Goal: Task Accomplishment & Management: Manage account settings

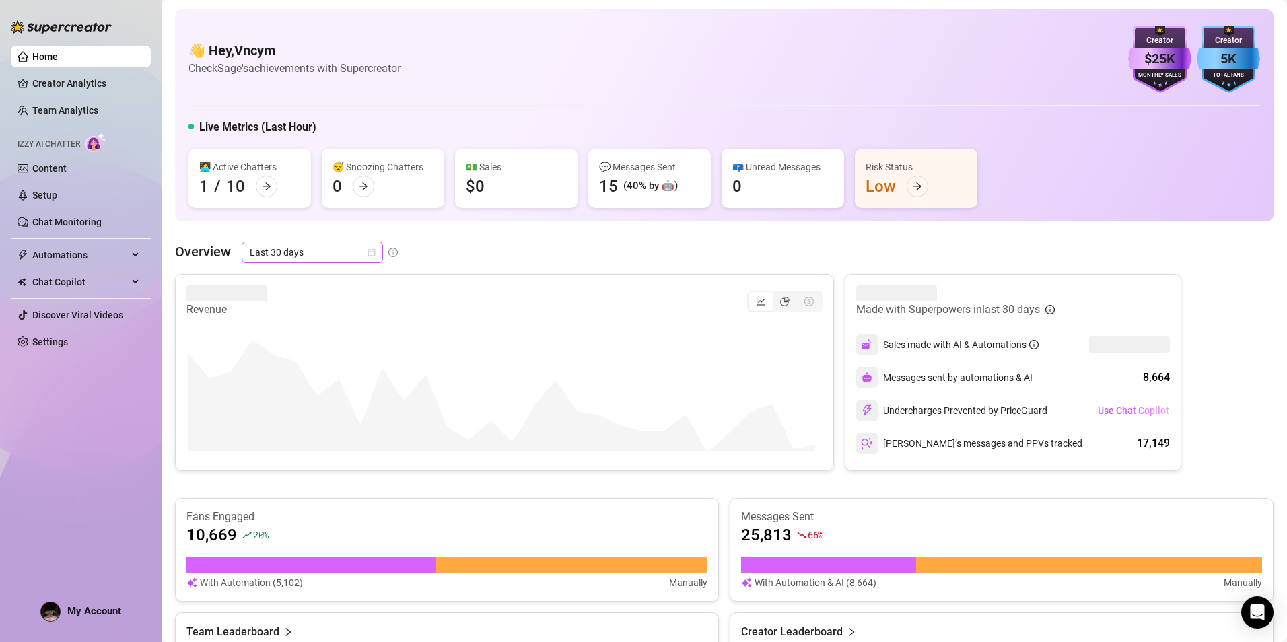
click at [289, 255] on span "Last 30 days" at bounding box center [312, 252] width 125 height 20
click at [308, 295] on div "Last 7 days" at bounding box center [312, 300] width 120 height 15
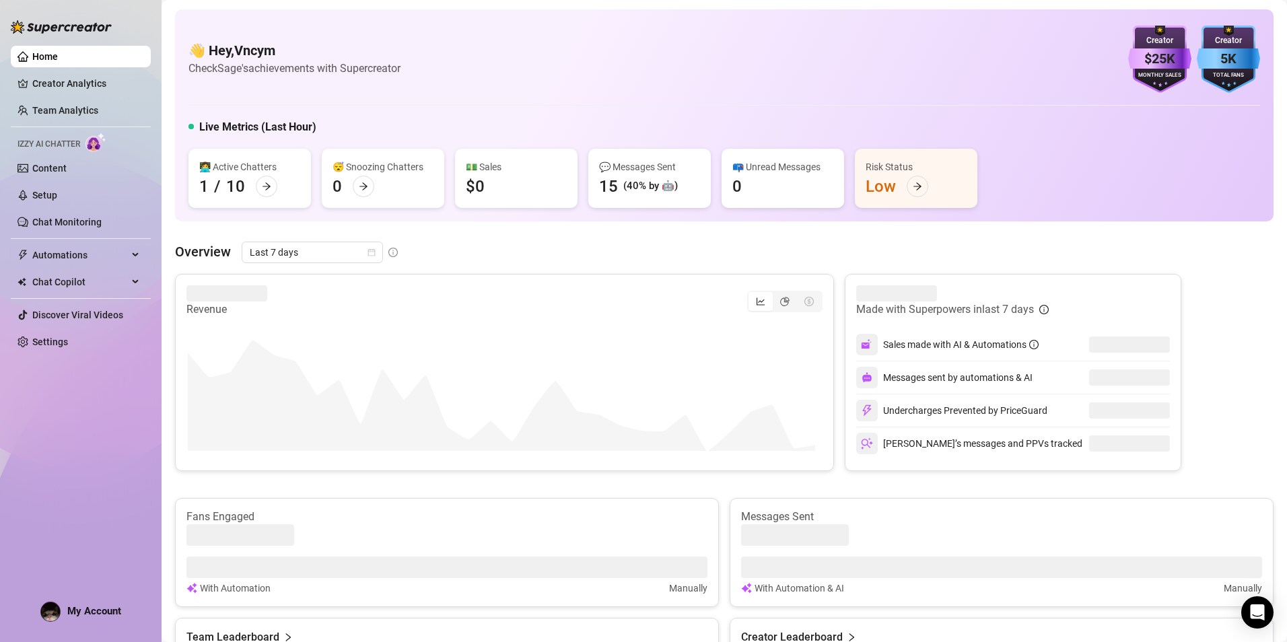
click at [637, 258] on div "Overview Last 7 days" at bounding box center [724, 253] width 1098 height 22
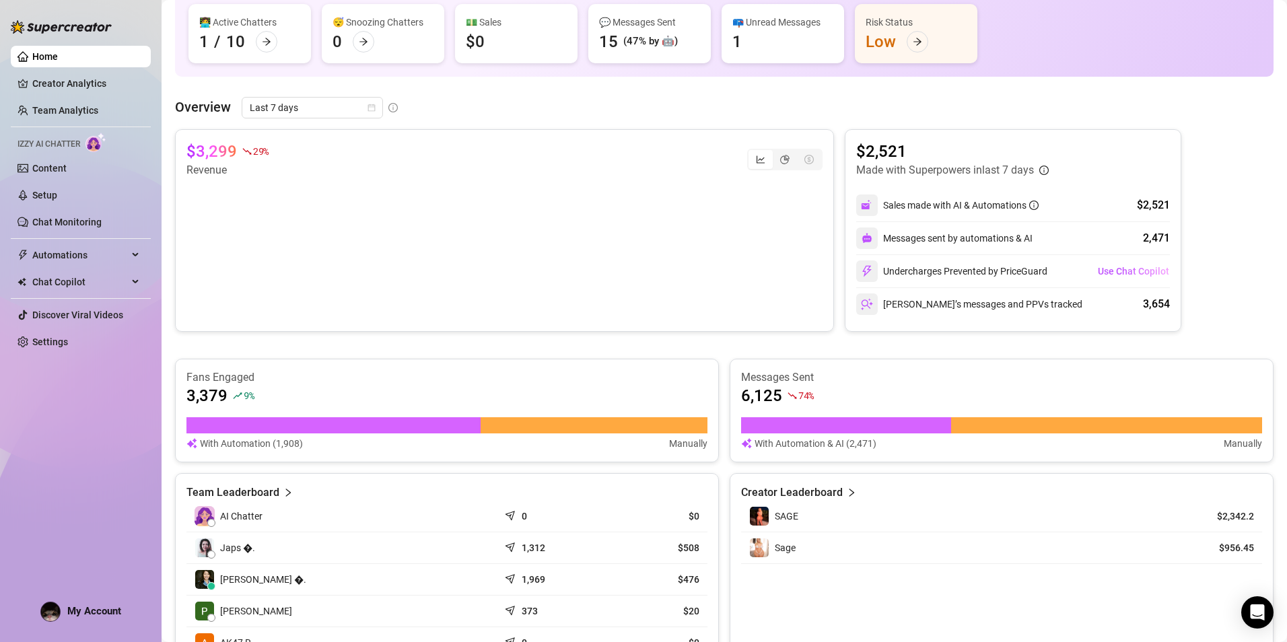
scroll to position [135, 0]
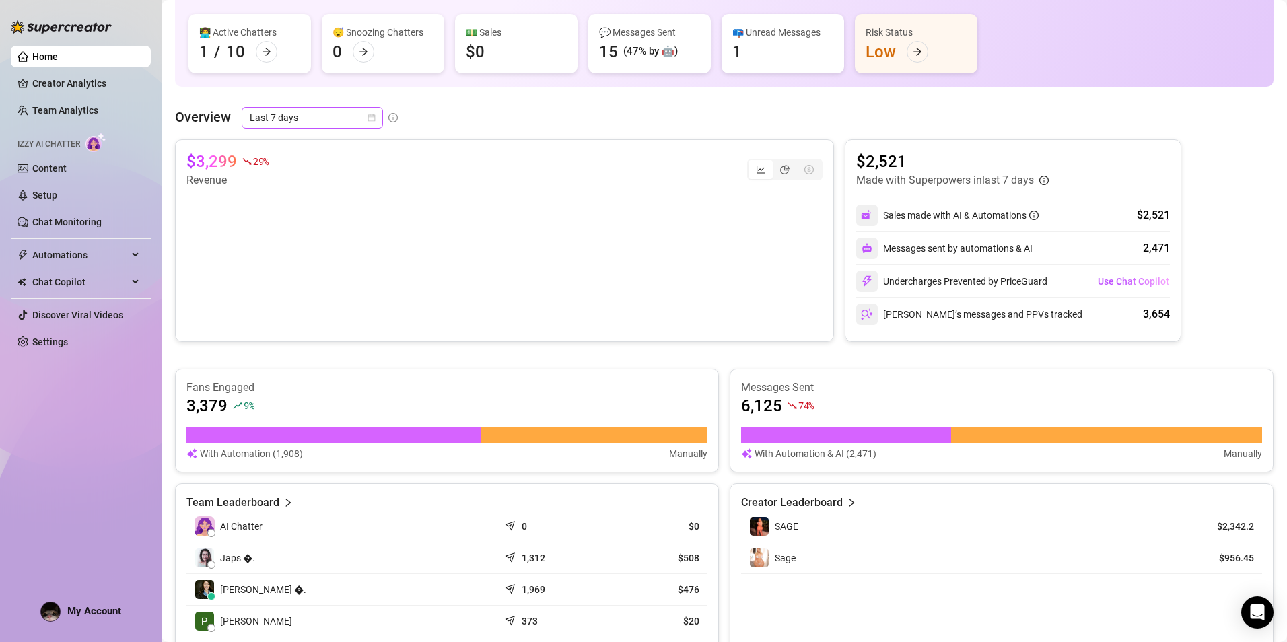
click at [317, 122] on span "Last 7 days" at bounding box center [312, 118] width 125 height 20
click at [324, 225] on div "Custom date" at bounding box center [312, 230] width 120 height 15
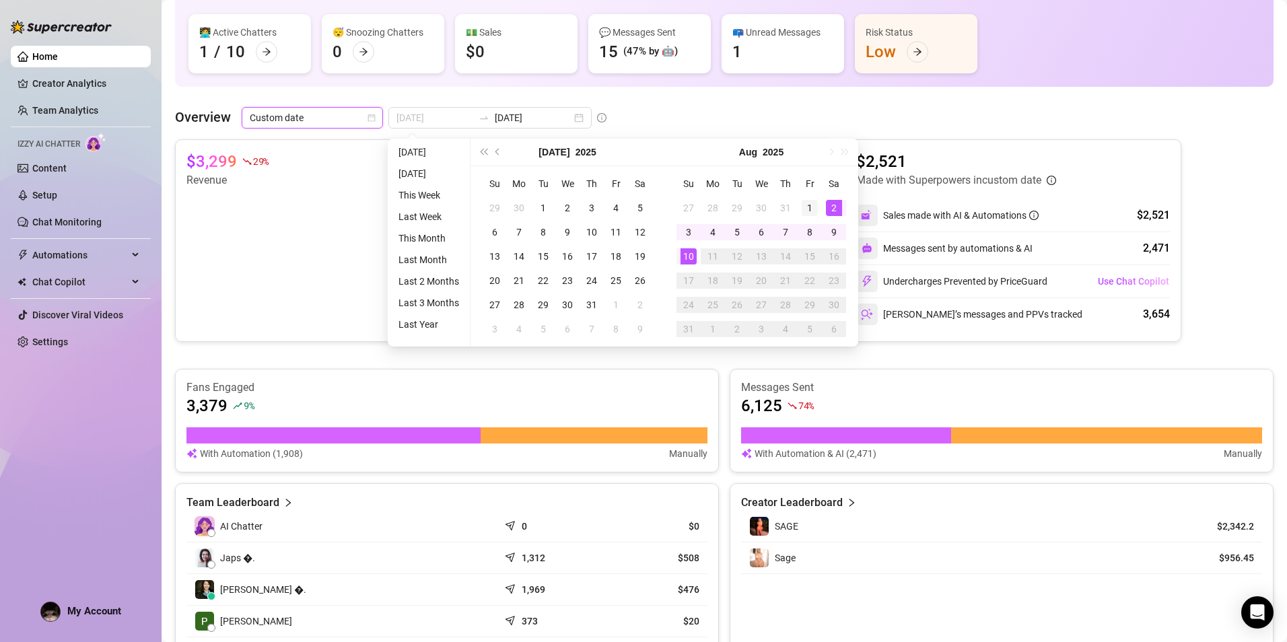
type input "[DATE]"
click at [806, 205] on div "1" at bounding box center [809, 208] width 16 height 16
type input "[DATE]"
click at [687, 250] on div "10" at bounding box center [688, 256] width 16 height 16
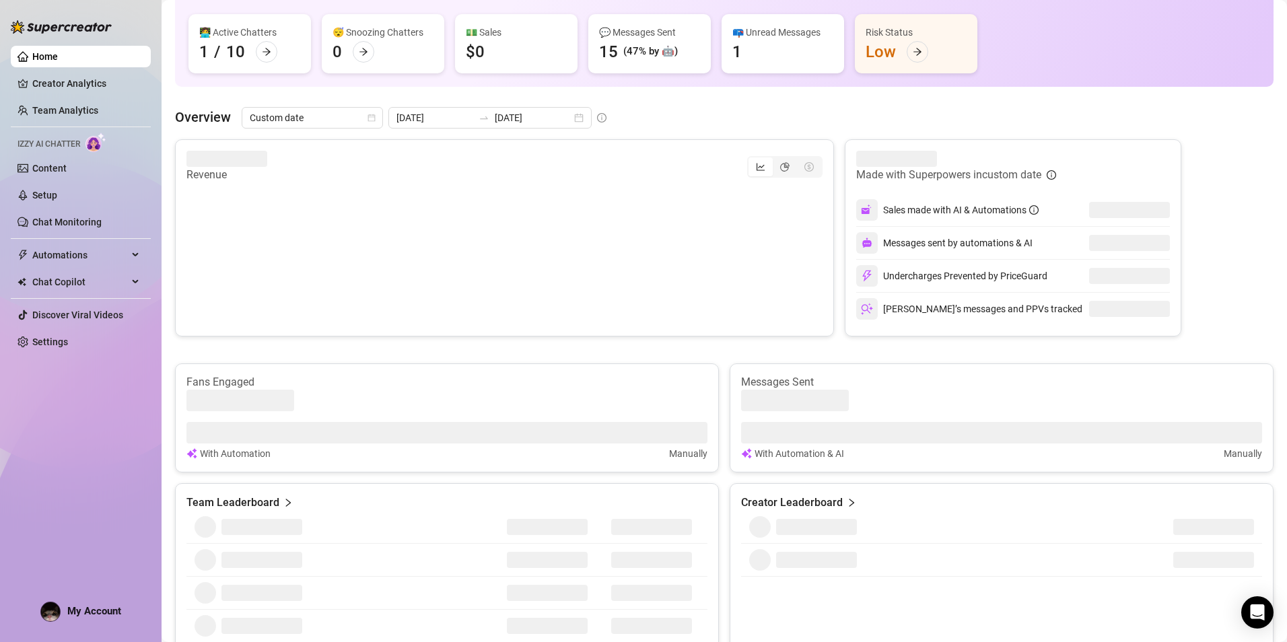
click at [556, 92] on div "👋 Hey, Vncym Check Sage's achievements with Supercreator $25K Creator Monthly S…" at bounding box center [724, 443] width 1098 height 1136
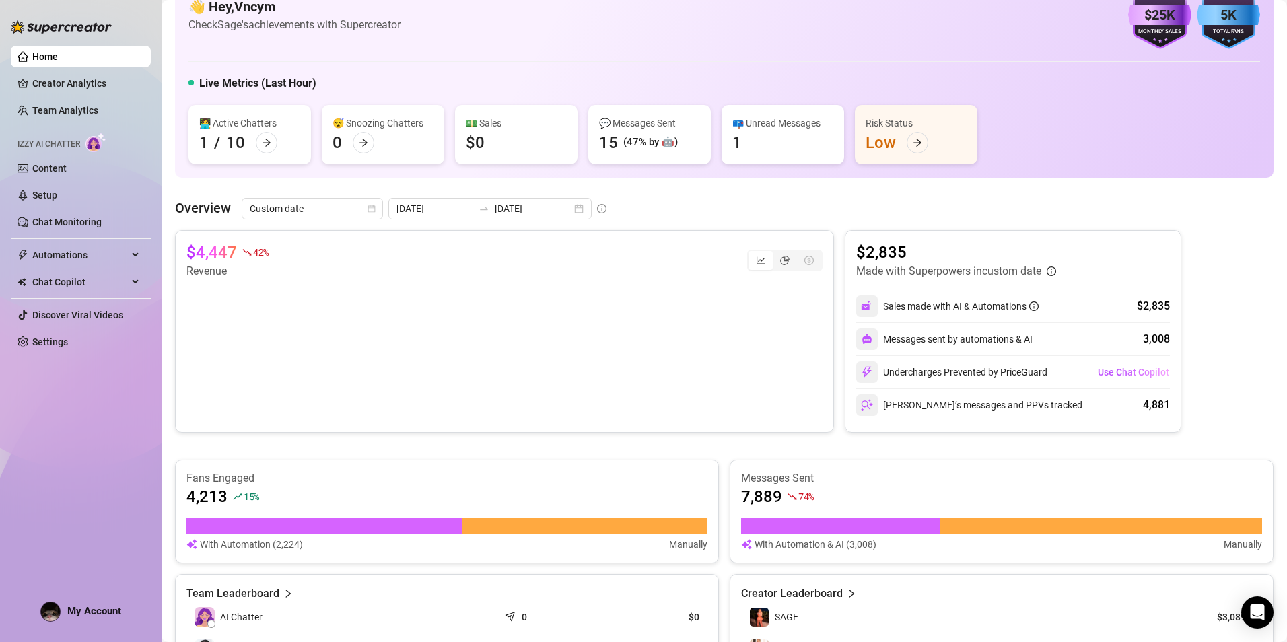
scroll to position [0, 0]
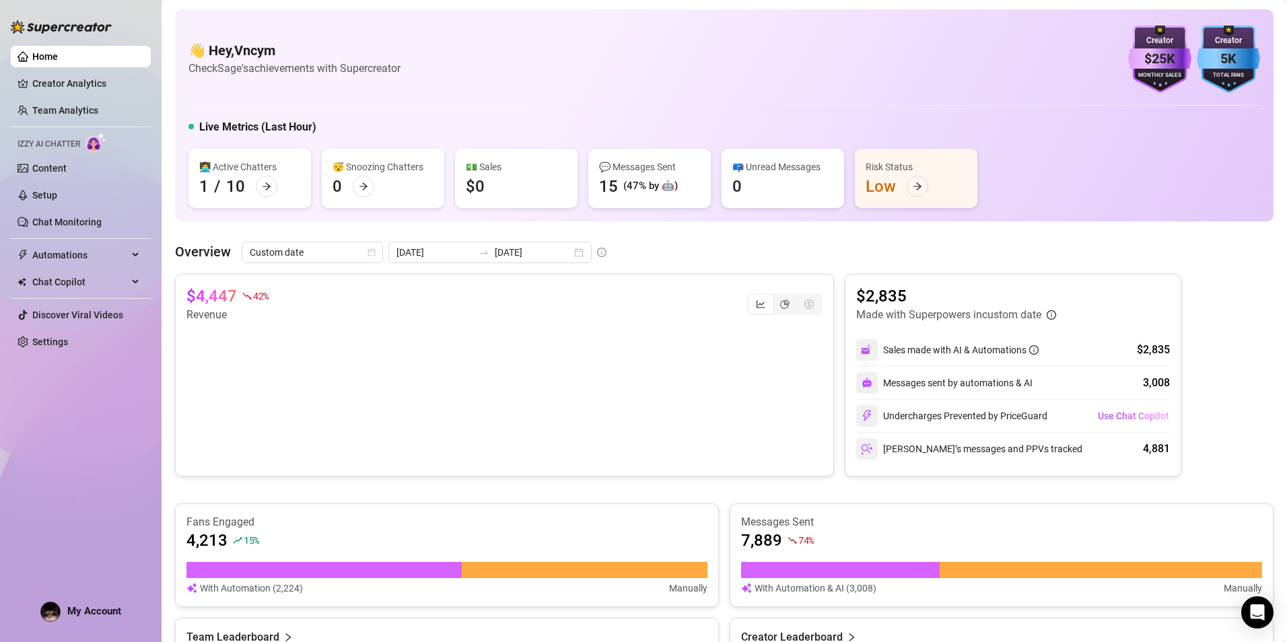
drag, startPoint x: 42, startPoint y: 337, endPoint x: 51, endPoint y: 327, distance: 13.4
click at [43, 337] on link "Settings" at bounding box center [50, 341] width 36 height 11
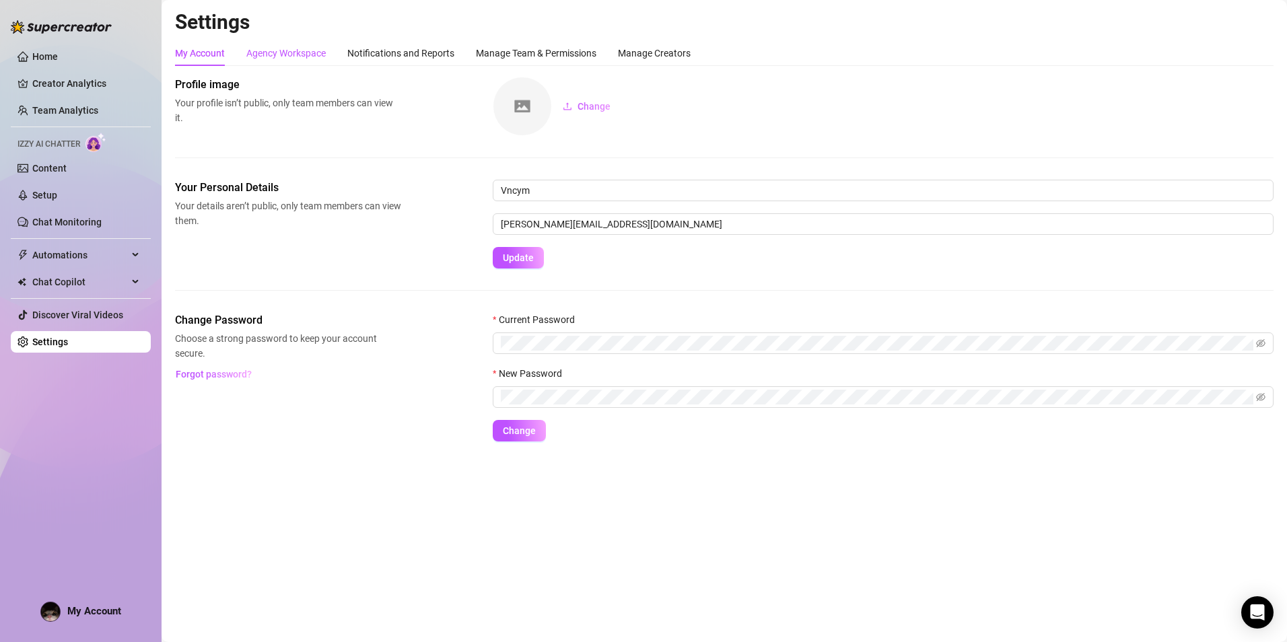
click at [289, 57] on div "Agency Workspace" at bounding box center [285, 53] width 79 height 15
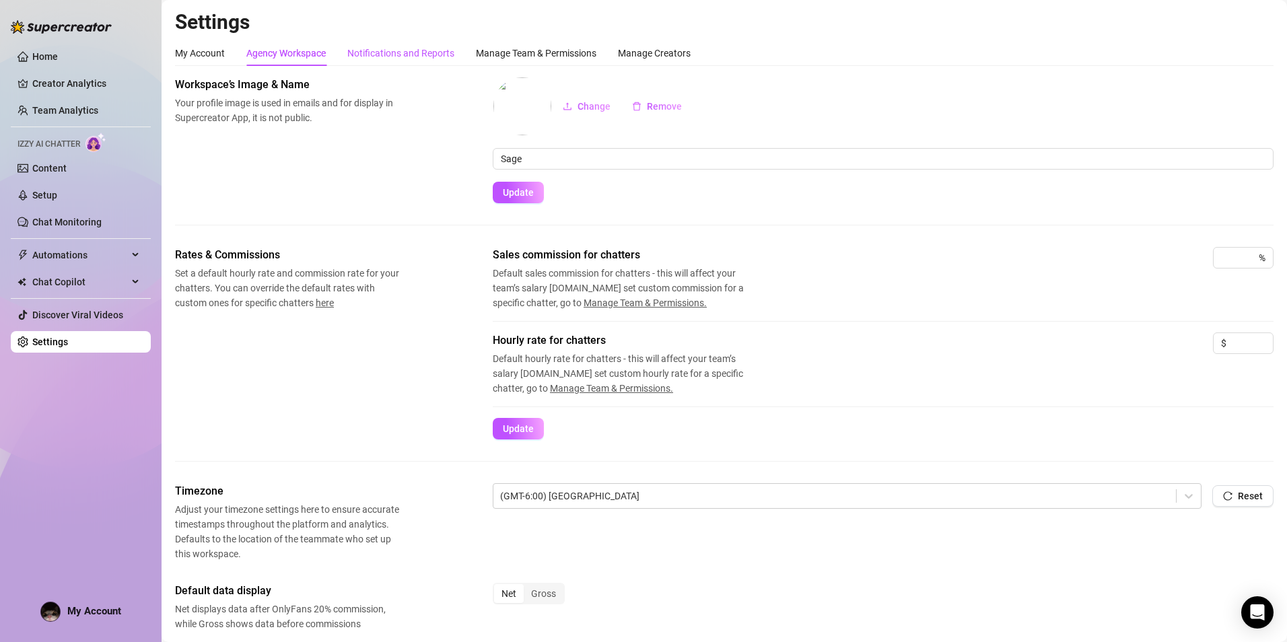
click at [411, 56] on div "Notifications and Reports" at bounding box center [400, 53] width 107 height 15
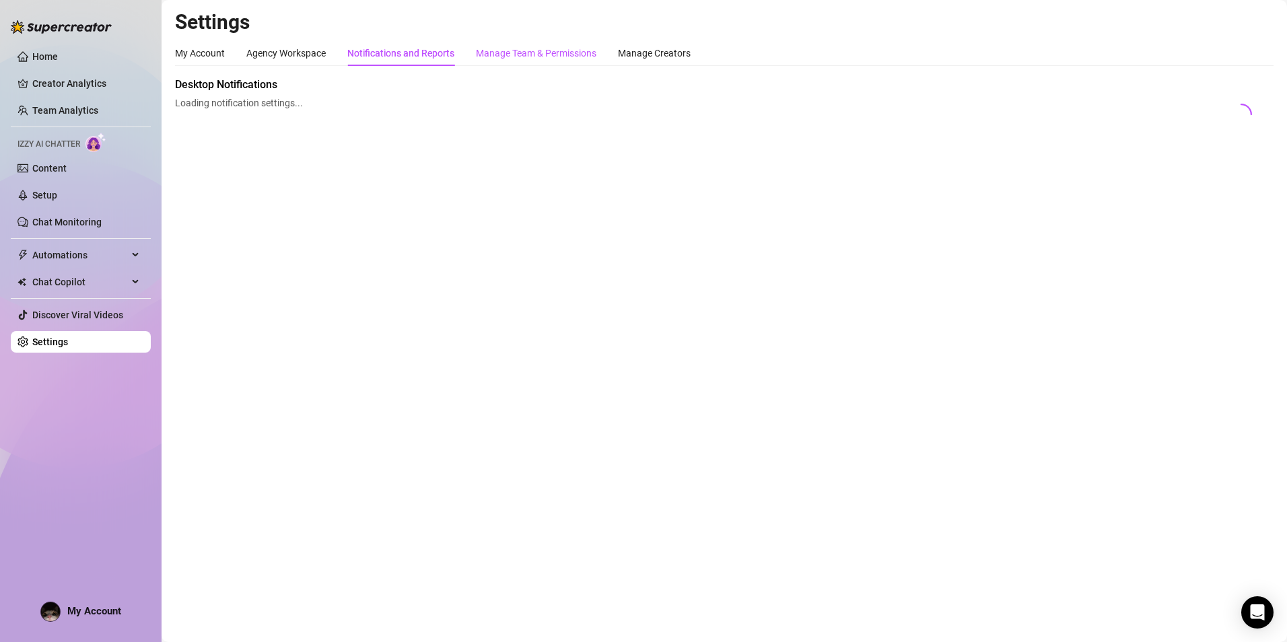
click at [540, 50] on div "Manage Team & Permissions" at bounding box center [536, 53] width 120 height 15
click at [548, 52] on div "Manage Team & Permissions" at bounding box center [536, 53] width 120 height 15
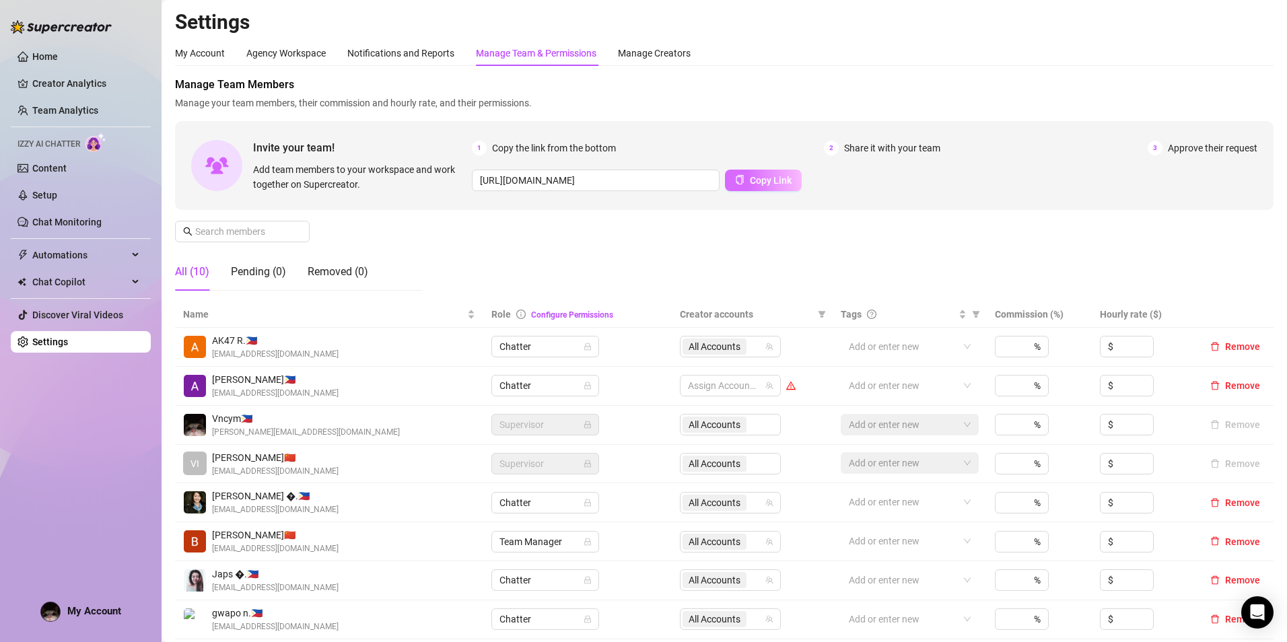
click at [735, 177] on icon "copy" at bounding box center [739, 179] width 9 height 9
click at [756, 182] on span "Copy Link" at bounding box center [771, 180] width 42 height 11
click at [1225, 388] on span "Remove" at bounding box center [1242, 385] width 35 height 11
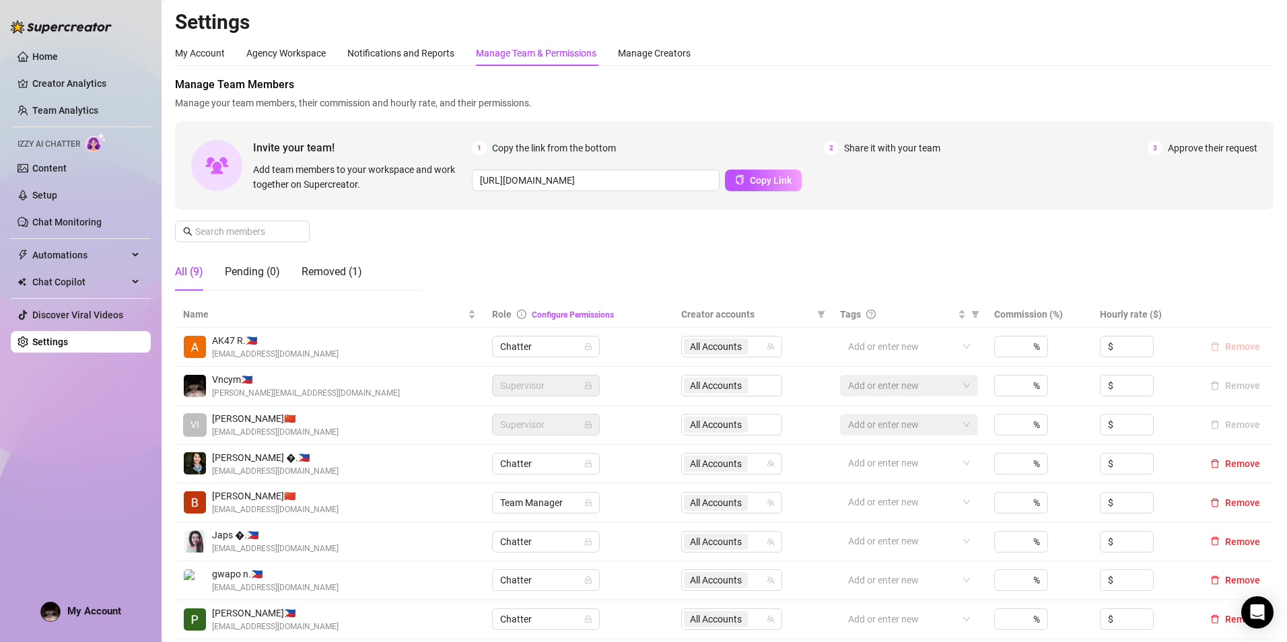
click at [1225, 349] on span "Remove" at bounding box center [1242, 346] width 35 height 11
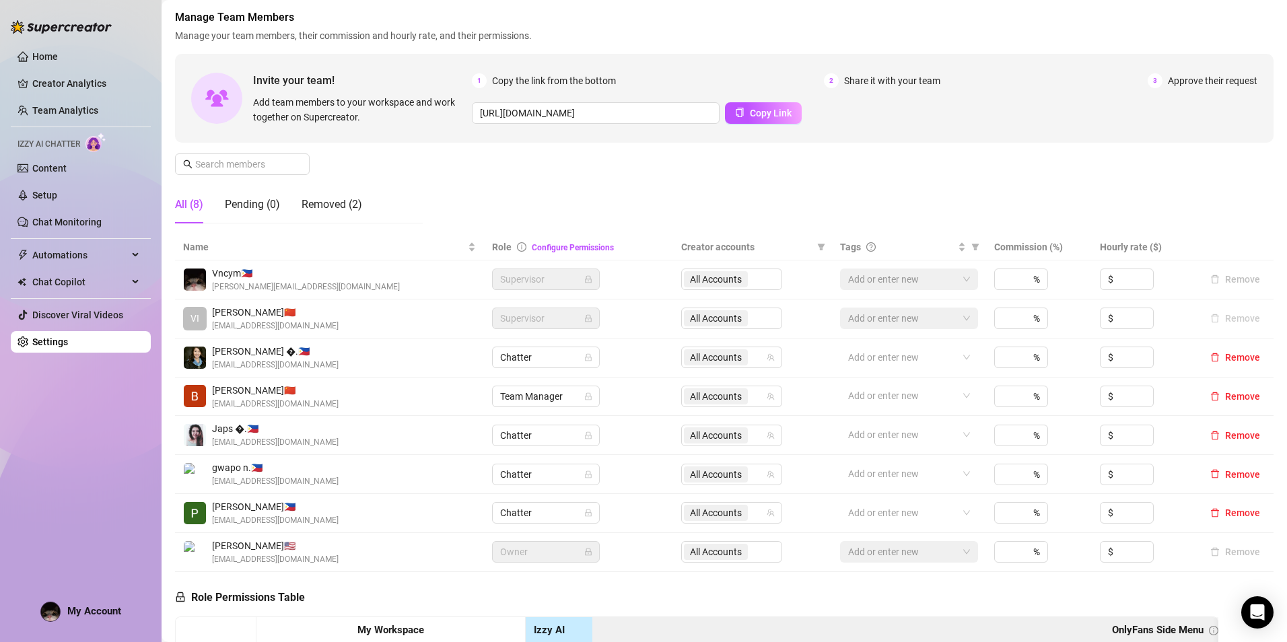
scroll to position [135, 0]
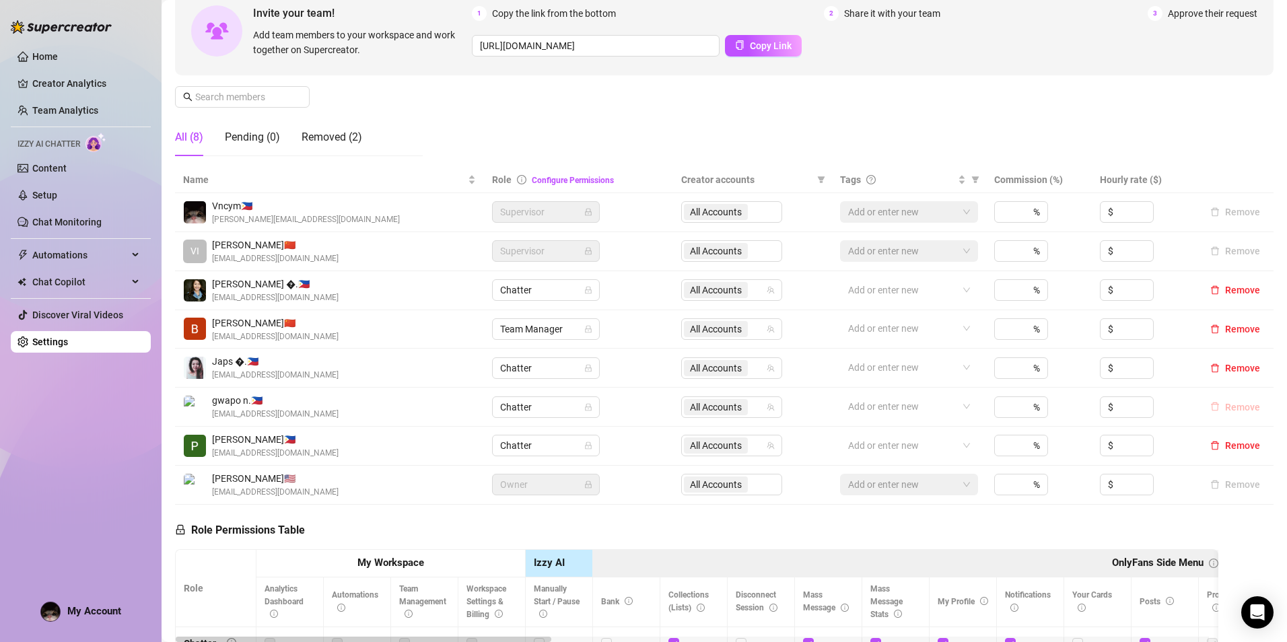
click at [1214, 412] on button "Remove" at bounding box center [1234, 407] width 61 height 16
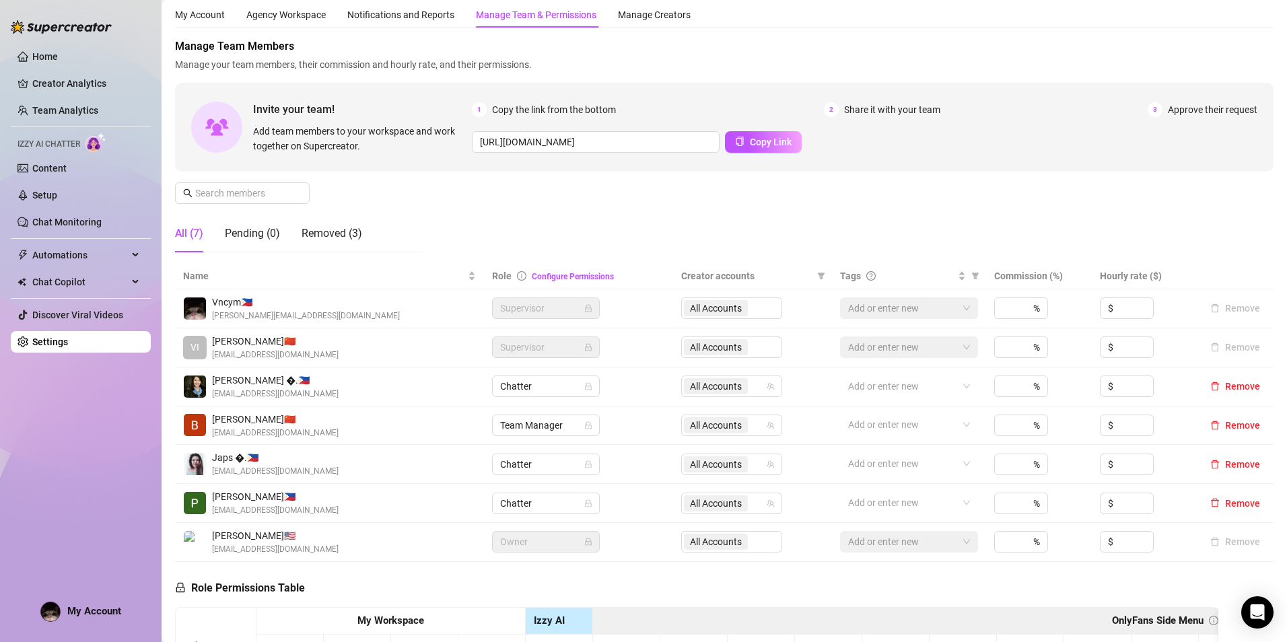
scroll to position [0, 0]
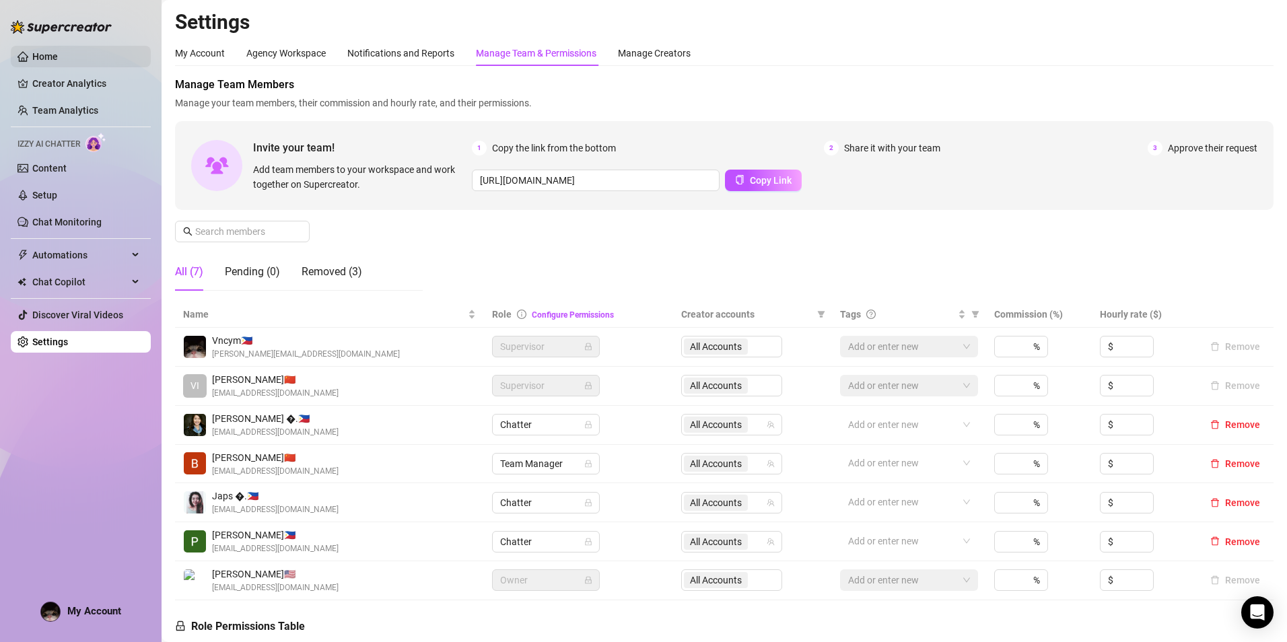
click at [58, 51] on link "Home" at bounding box center [45, 56] width 26 height 11
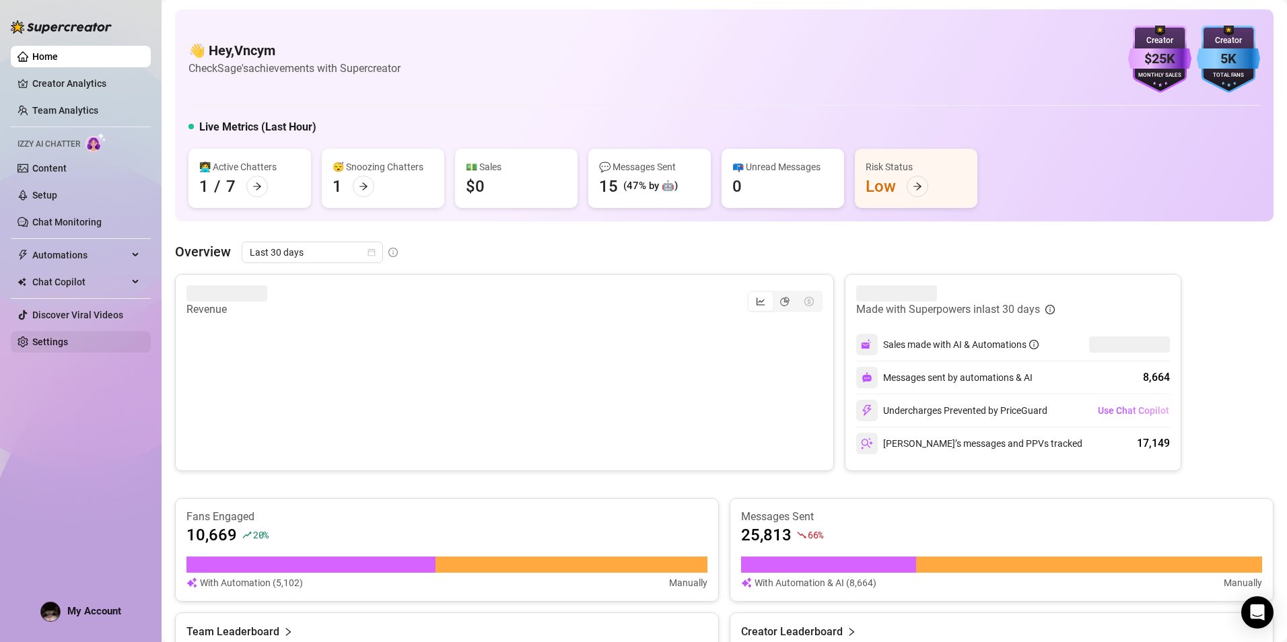
click at [68, 343] on link "Settings" at bounding box center [50, 341] width 36 height 11
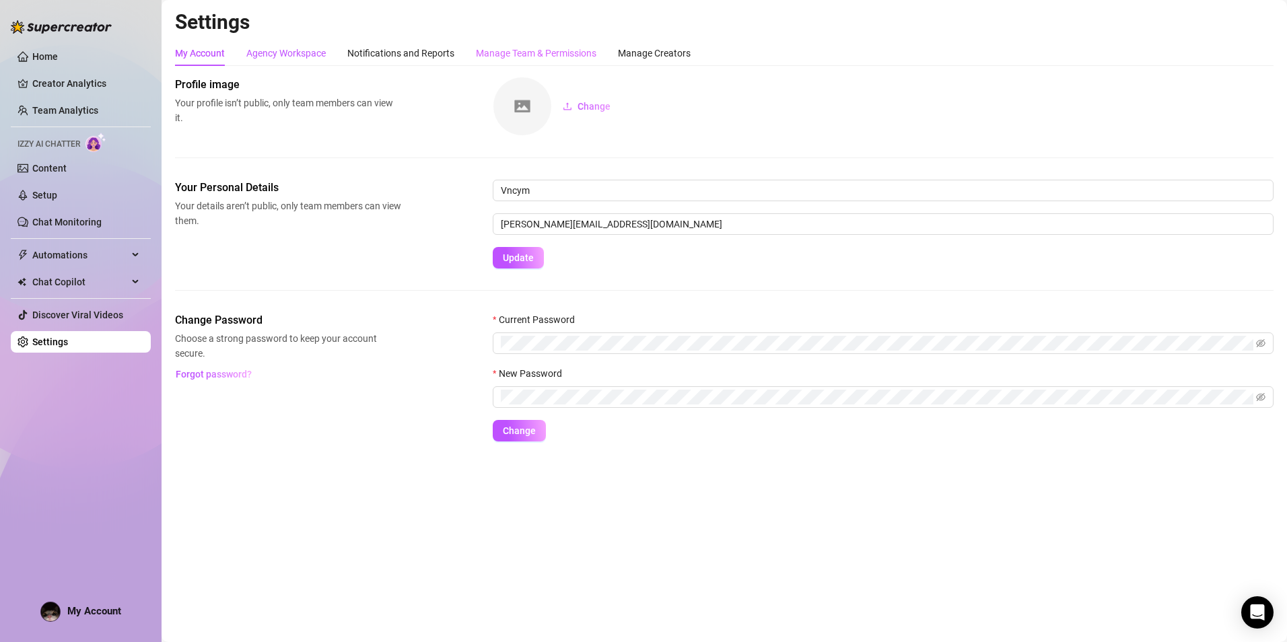
click at [287, 54] on div "Agency Workspace" at bounding box center [285, 53] width 79 height 15
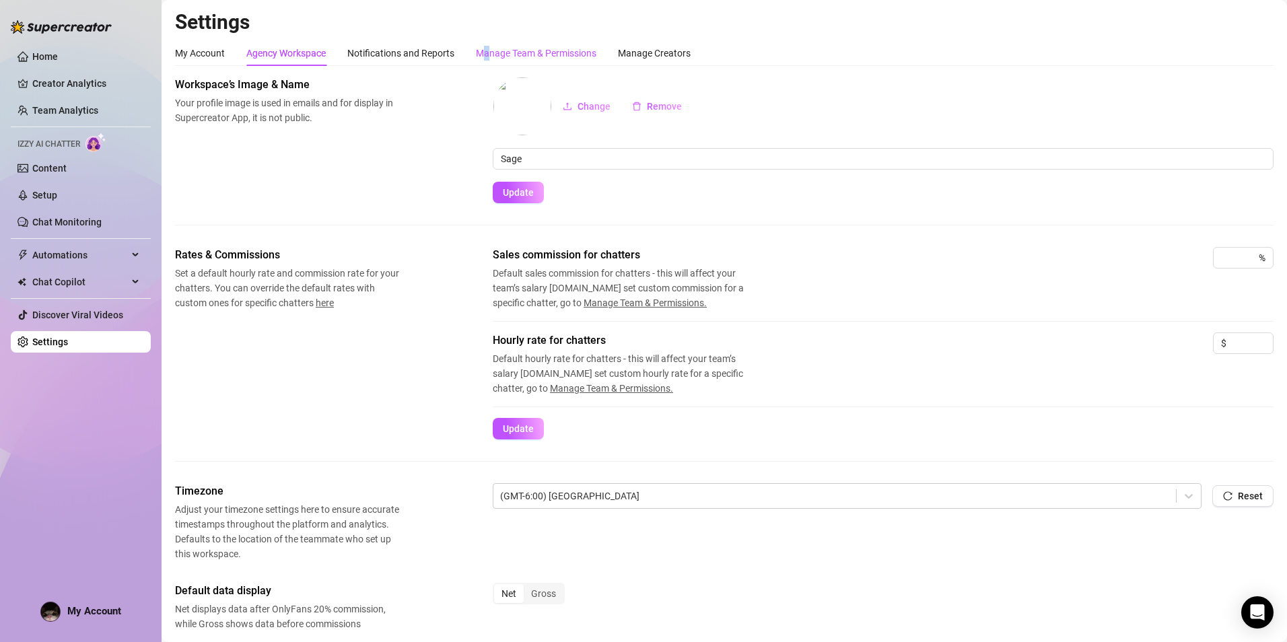
click at [491, 48] on div "Manage Team & Permissions" at bounding box center [536, 53] width 120 height 15
click at [526, 52] on div "Manage Team & Permissions" at bounding box center [536, 53] width 120 height 15
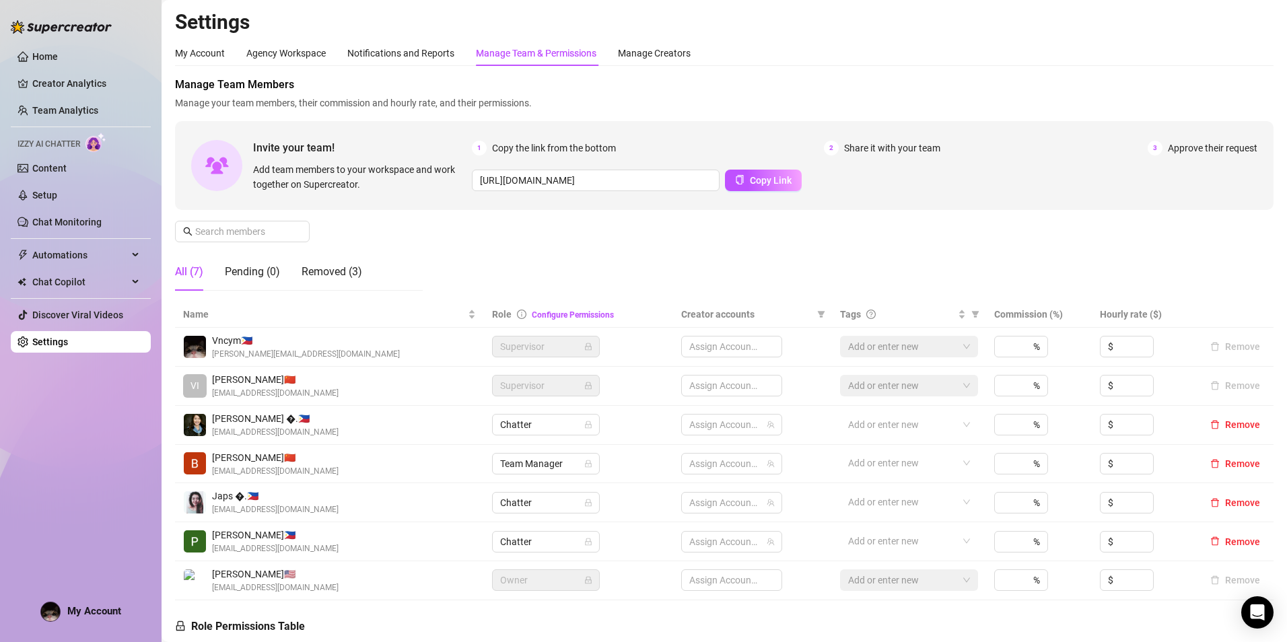
drag, startPoint x: 526, startPoint y: 52, endPoint x: 541, endPoint y: 36, distance: 21.9
click at [545, 30] on h2 "Settings" at bounding box center [724, 22] width 1098 height 26
click at [643, 54] on div "Manage Creators" at bounding box center [654, 53] width 73 height 15
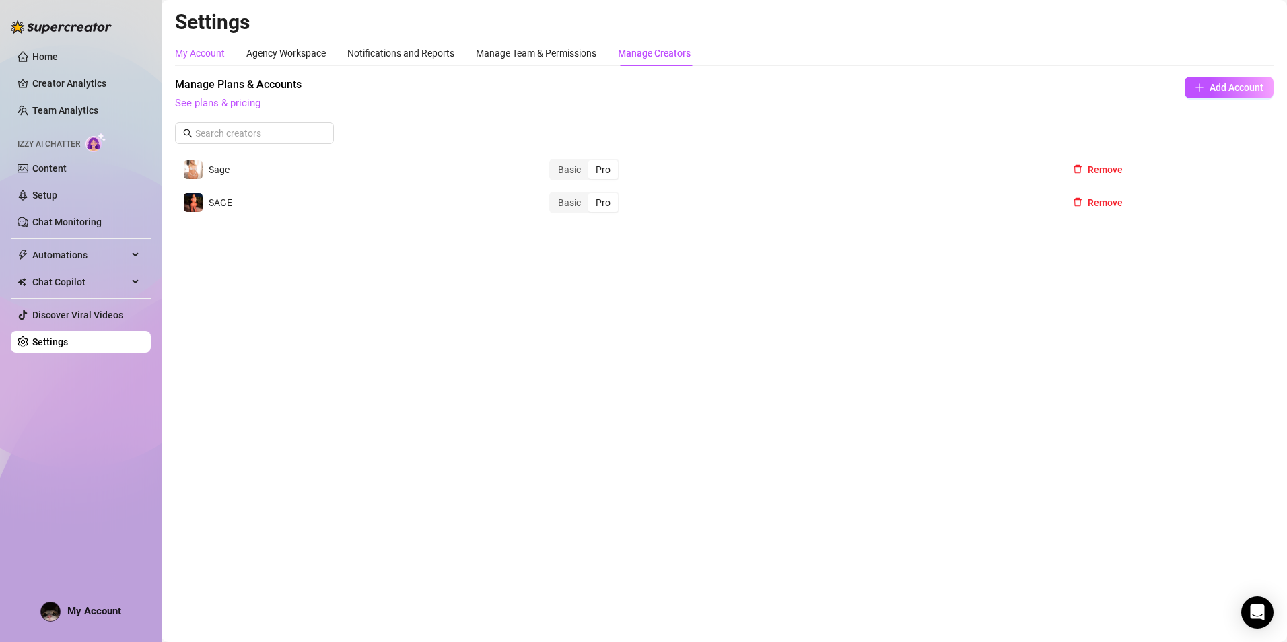
click at [176, 57] on div "My Account" at bounding box center [200, 53] width 50 height 15
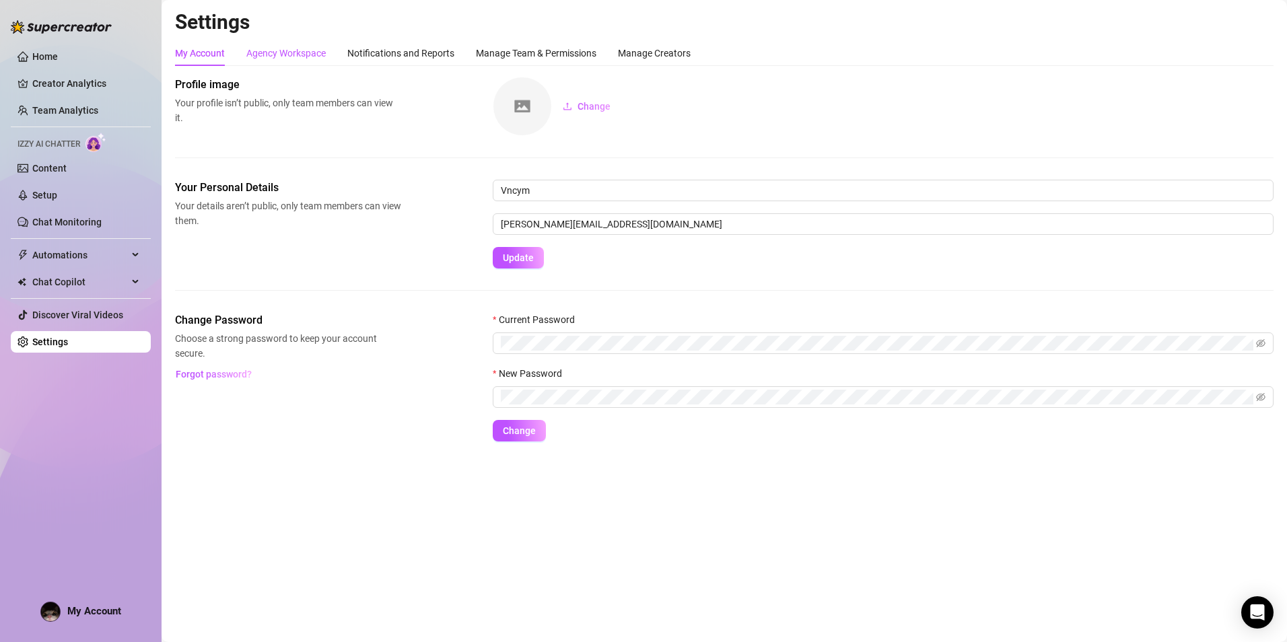
click at [311, 55] on div "Agency Workspace" at bounding box center [285, 53] width 79 height 15
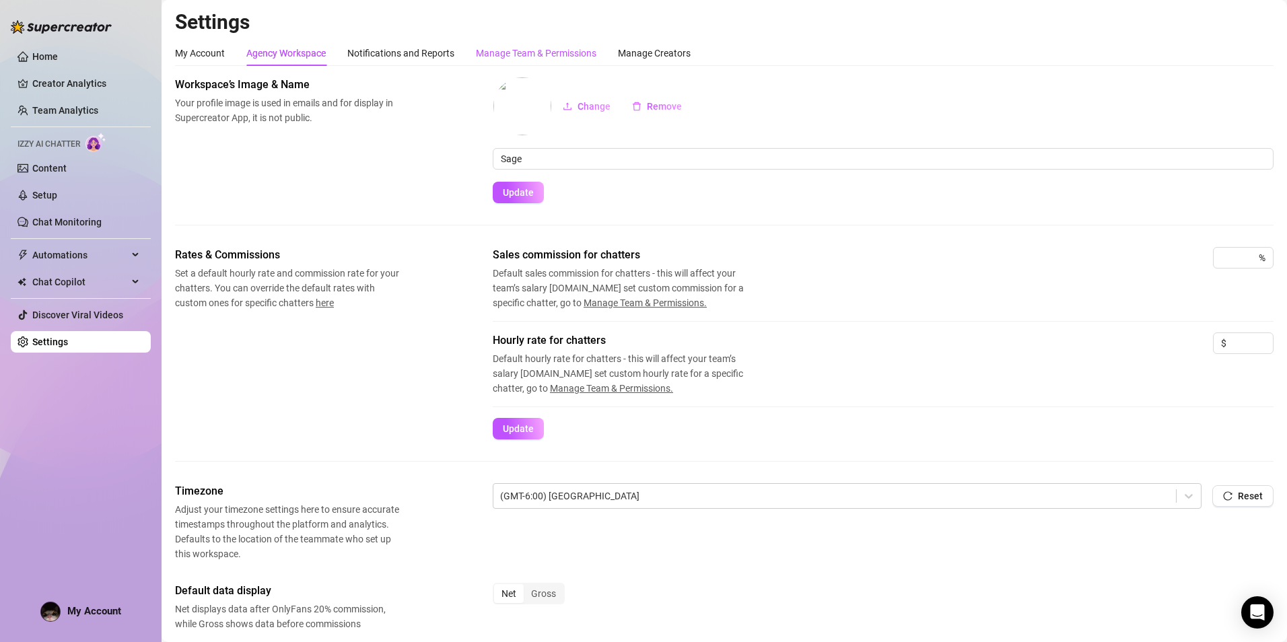
click at [571, 57] on div "Manage Team & Permissions" at bounding box center [536, 53] width 120 height 15
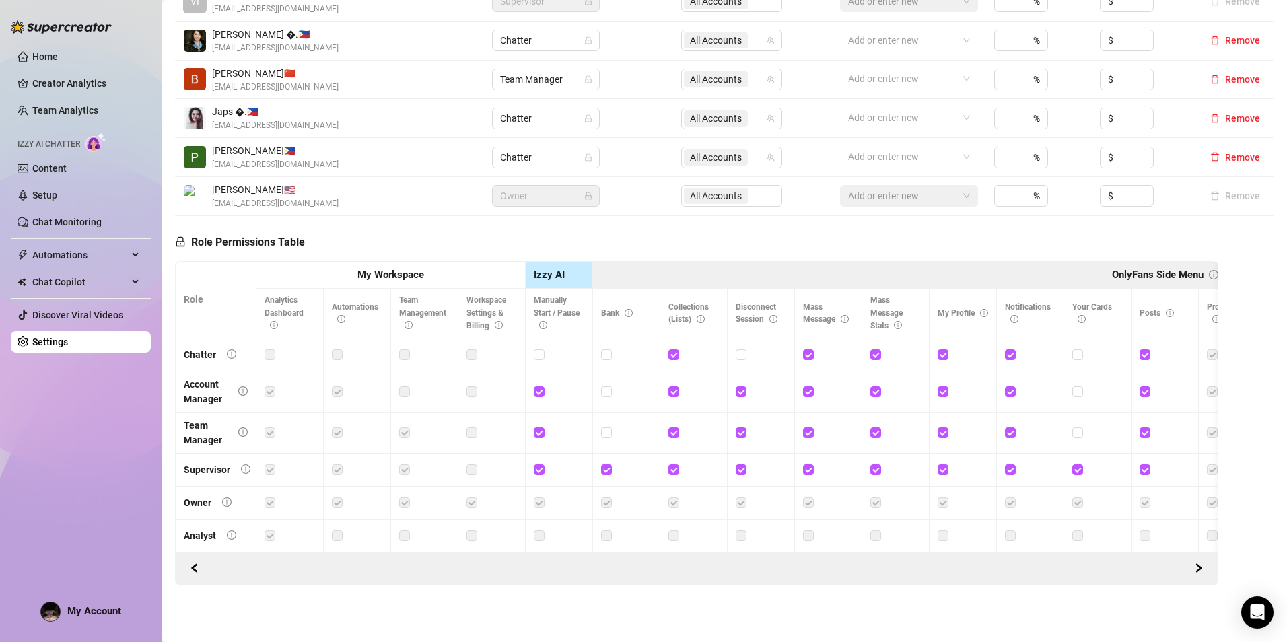
scroll to position [125, 0]
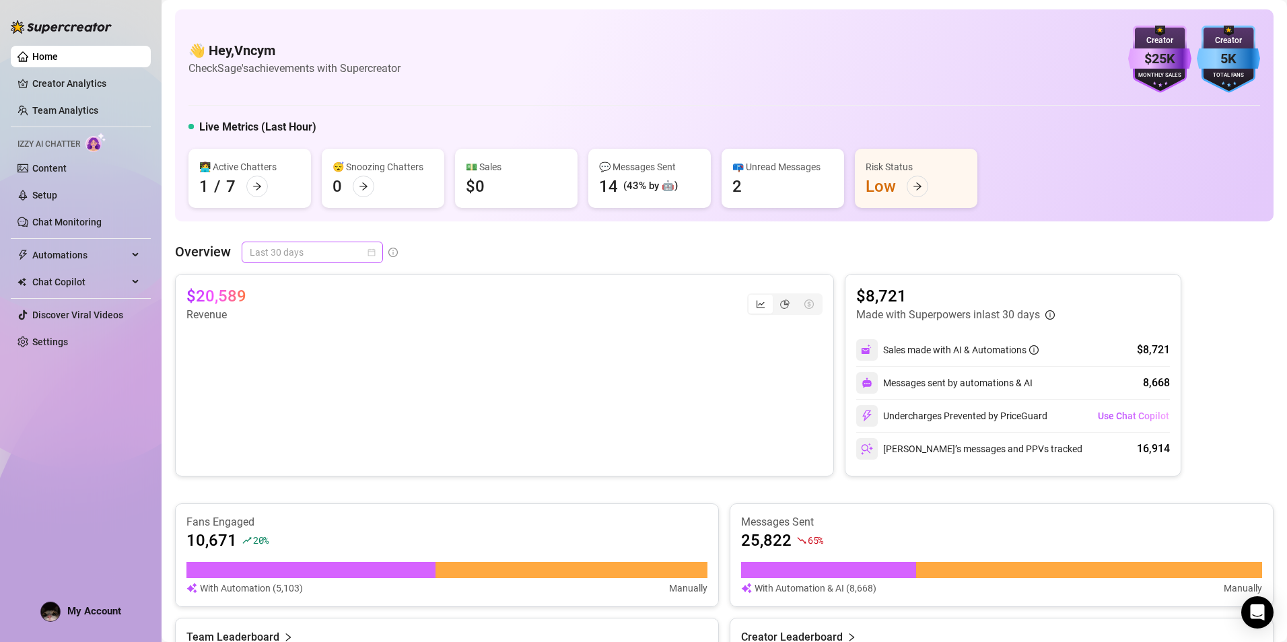
click at [330, 256] on span "Last 30 days" at bounding box center [312, 252] width 125 height 20
click at [297, 361] on div "Custom date" at bounding box center [312, 365] width 120 height 15
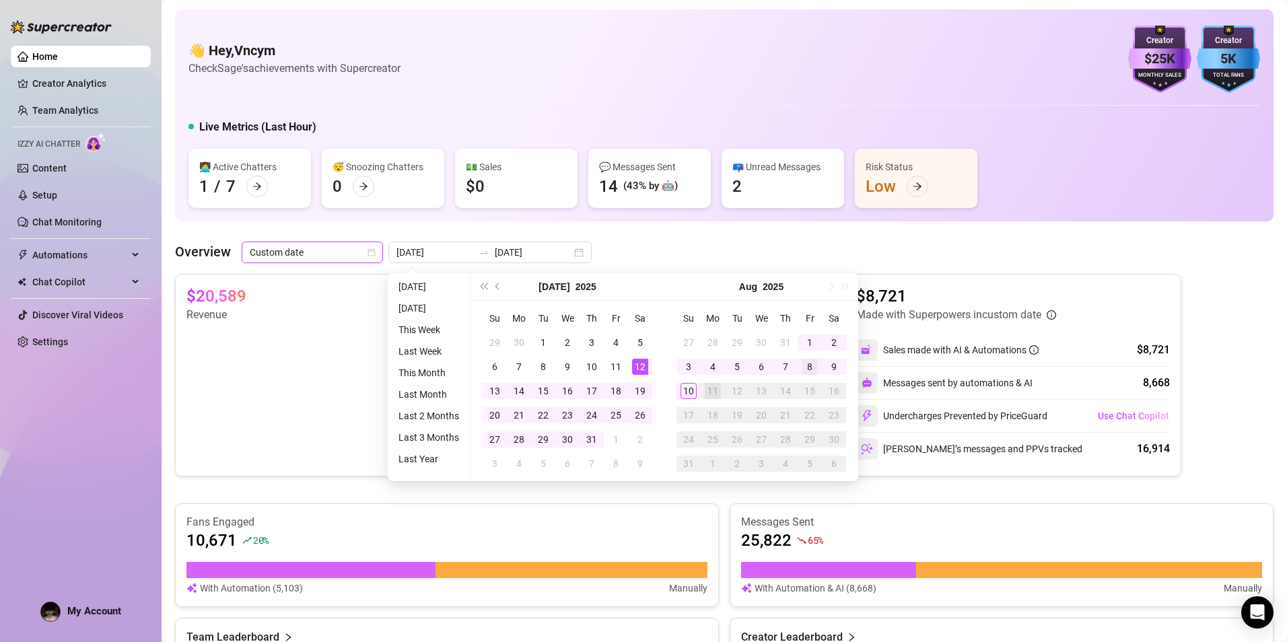
type input "[DATE]"
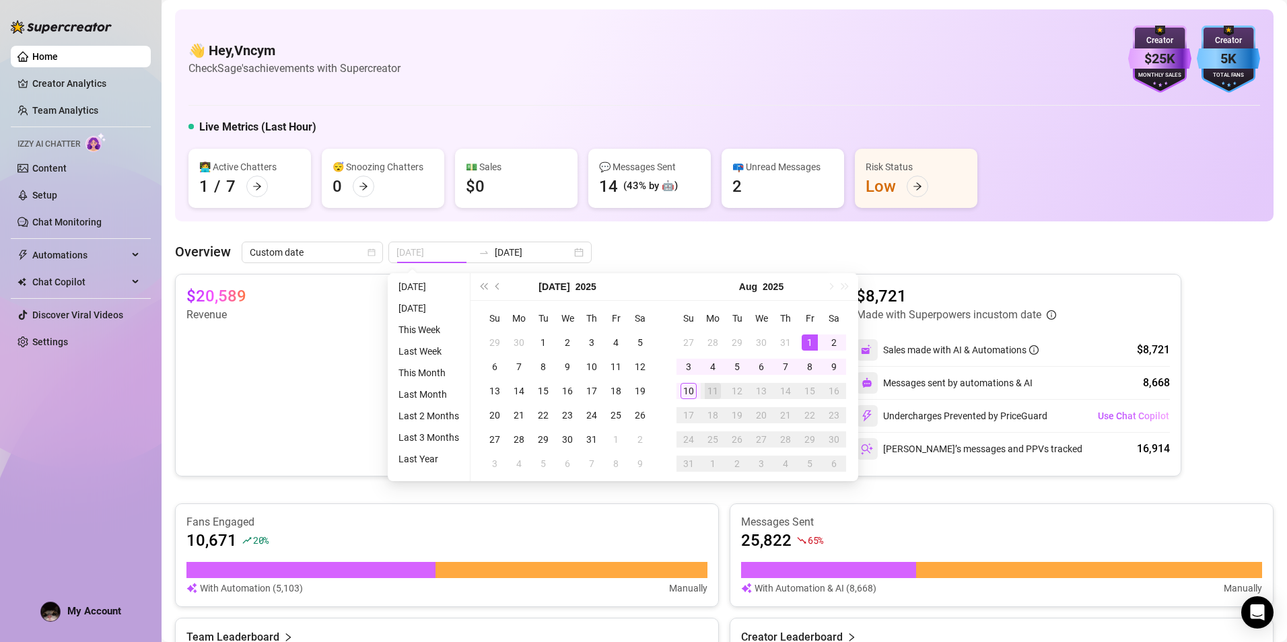
click at [812, 340] on div "1" at bounding box center [809, 342] width 16 height 16
type input "[DATE]"
click at [686, 388] on div "10" at bounding box center [688, 391] width 16 height 16
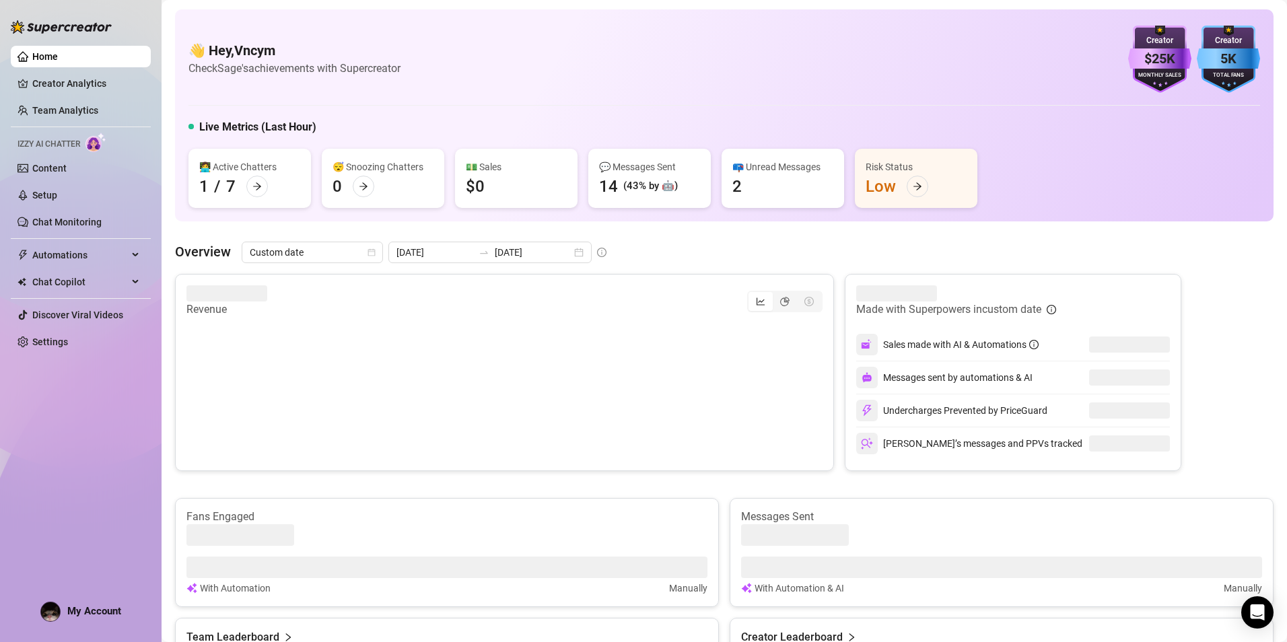
click at [685, 238] on div "👋 Hey, Vncym Check Sage's achievements with Supercreator $25K Creator Monthly S…" at bounding box center [724, 577] width 1098 height 1136
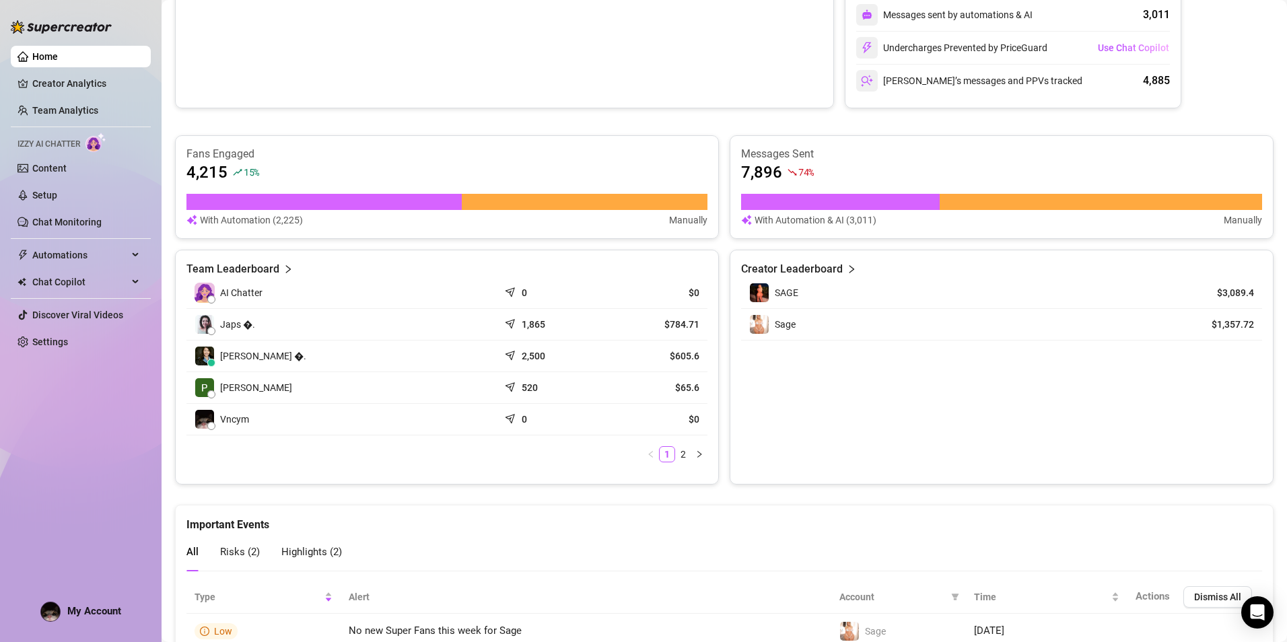
scroll to position [537, 0]
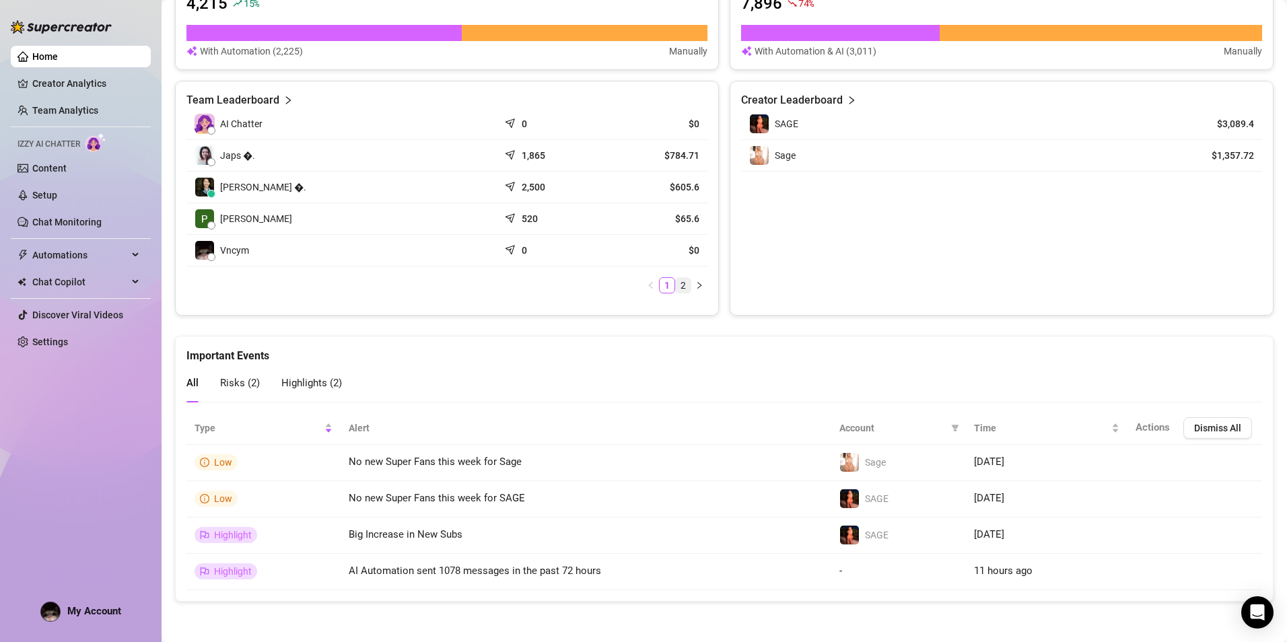
click at [678, 287] on link "2" at bounding box center [683, 285] width 15 height 15
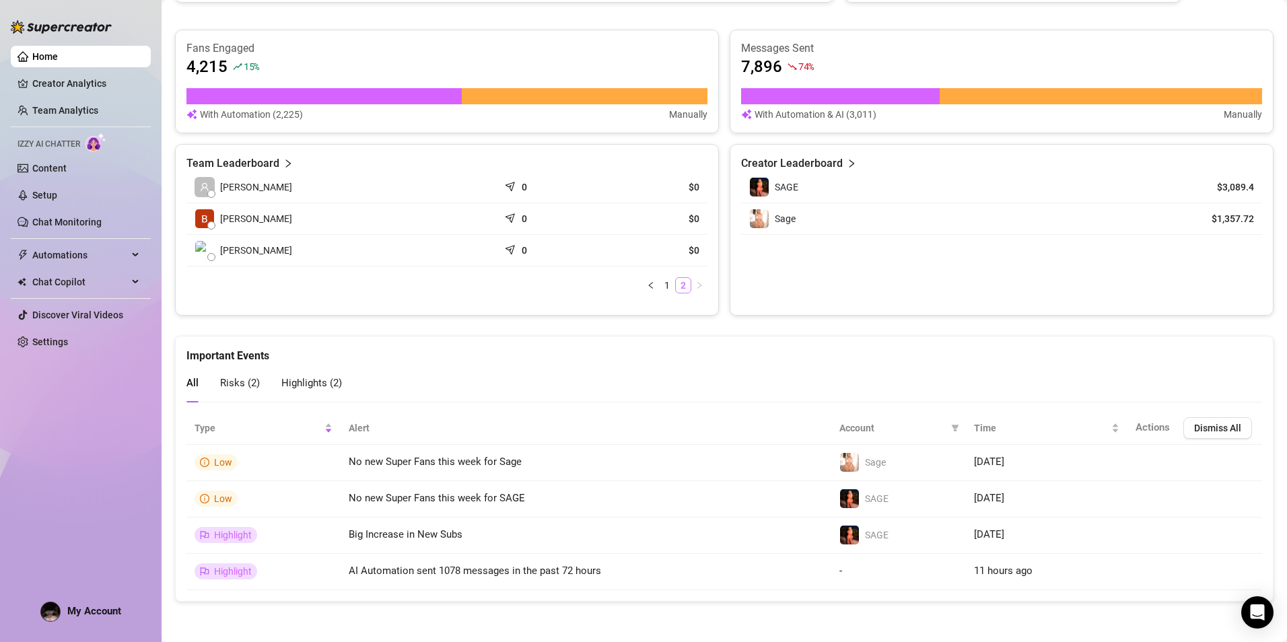
scroll to position [474, 0]
click at [659, 289] on link "1" at bounding box center [666, 285] width 15 height 15
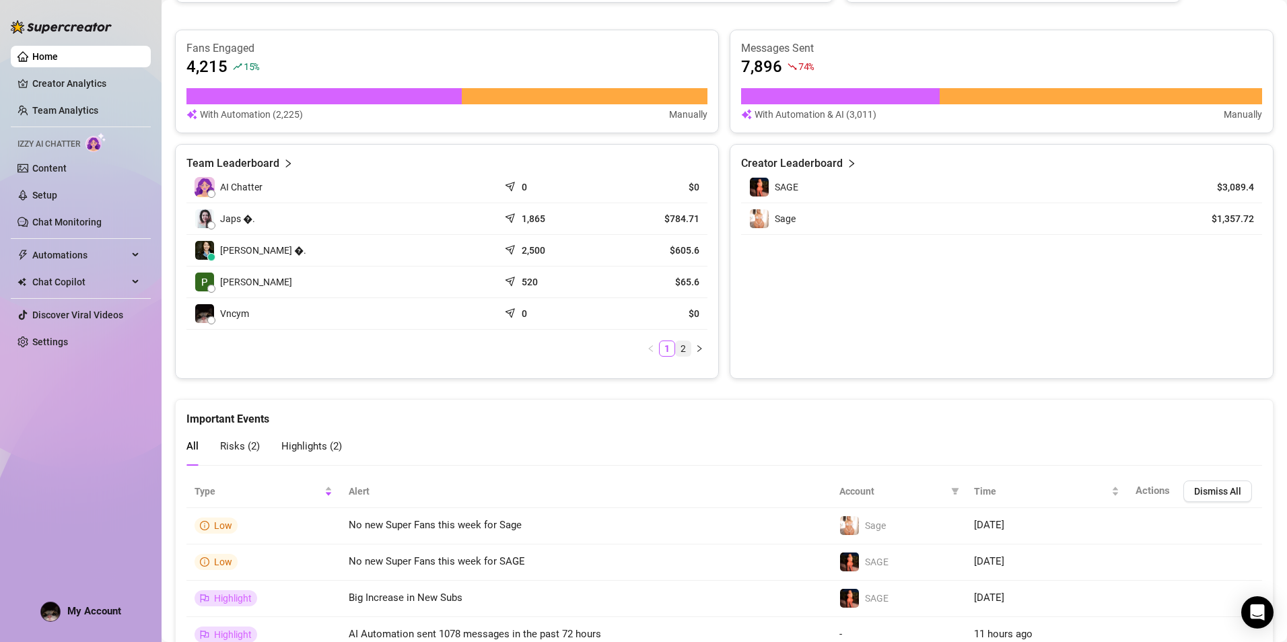
click at [677, 354] on link "2" at bounding box center [683, 348] width 15 height 15
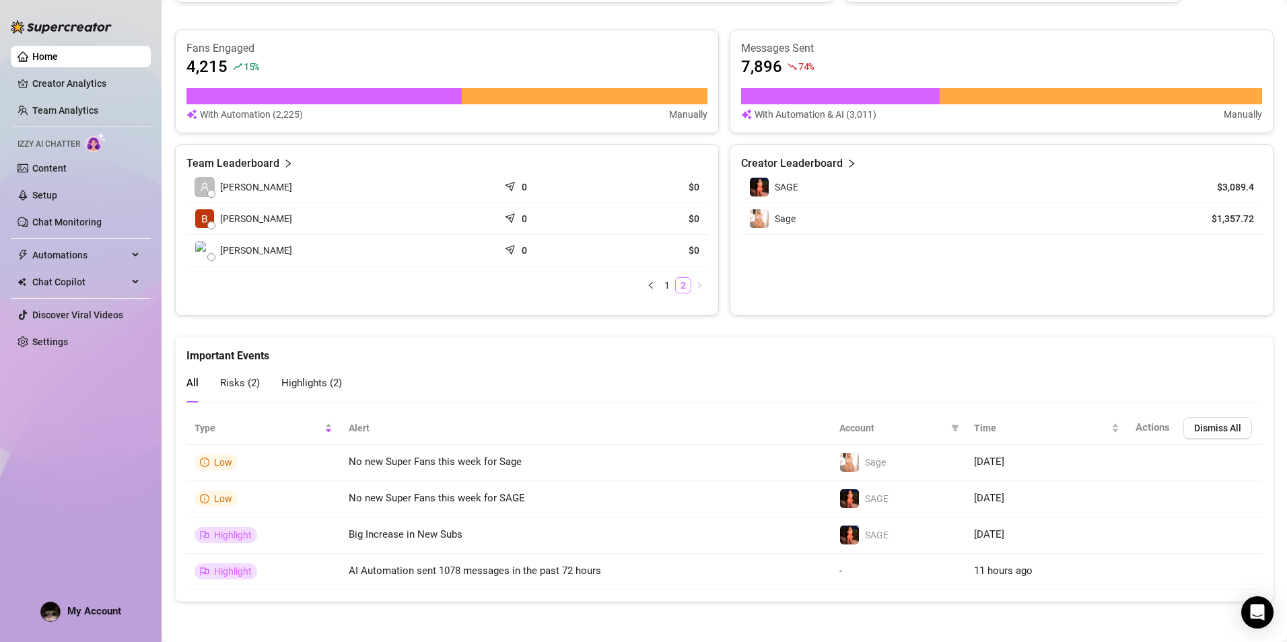
scroll to position [205, 0]
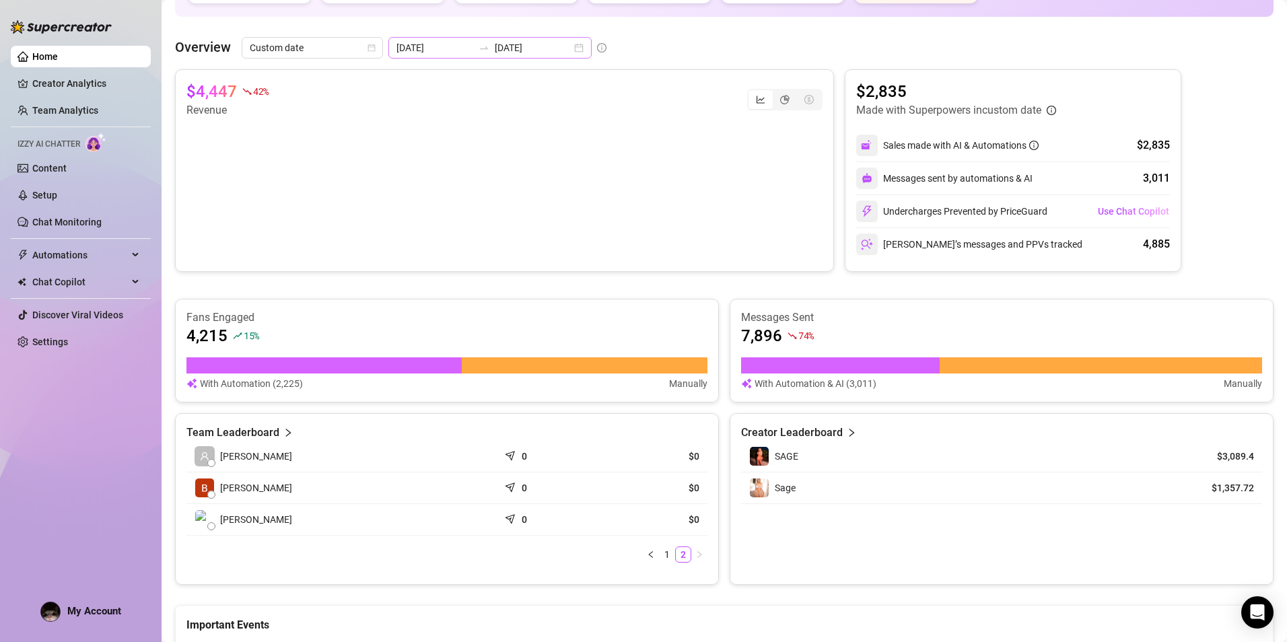
click at [484, 40] on div "2025-08-01 2025-08-10" at bounding box center [489, 48] width 203 height 22
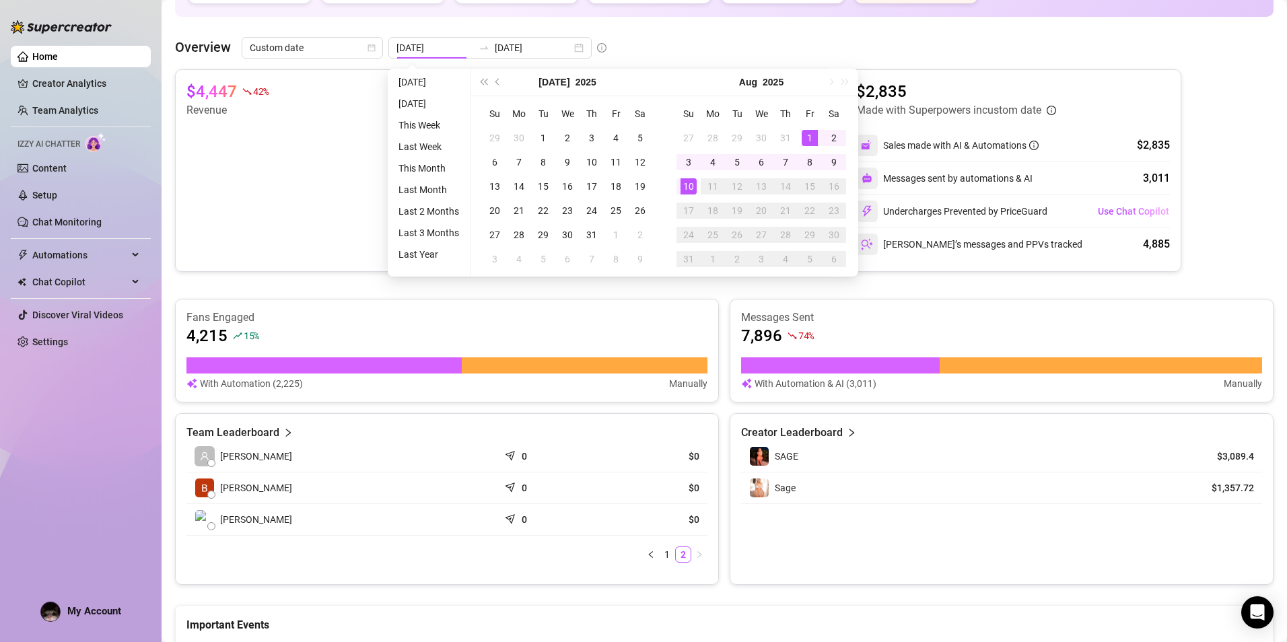
click at [806, 30] on div "👋 Hey, Vncym Check Sage's achievements with Supercreator $25K Creator Monthly S…" at bounding box center [724, 338] width 1098 height 1066
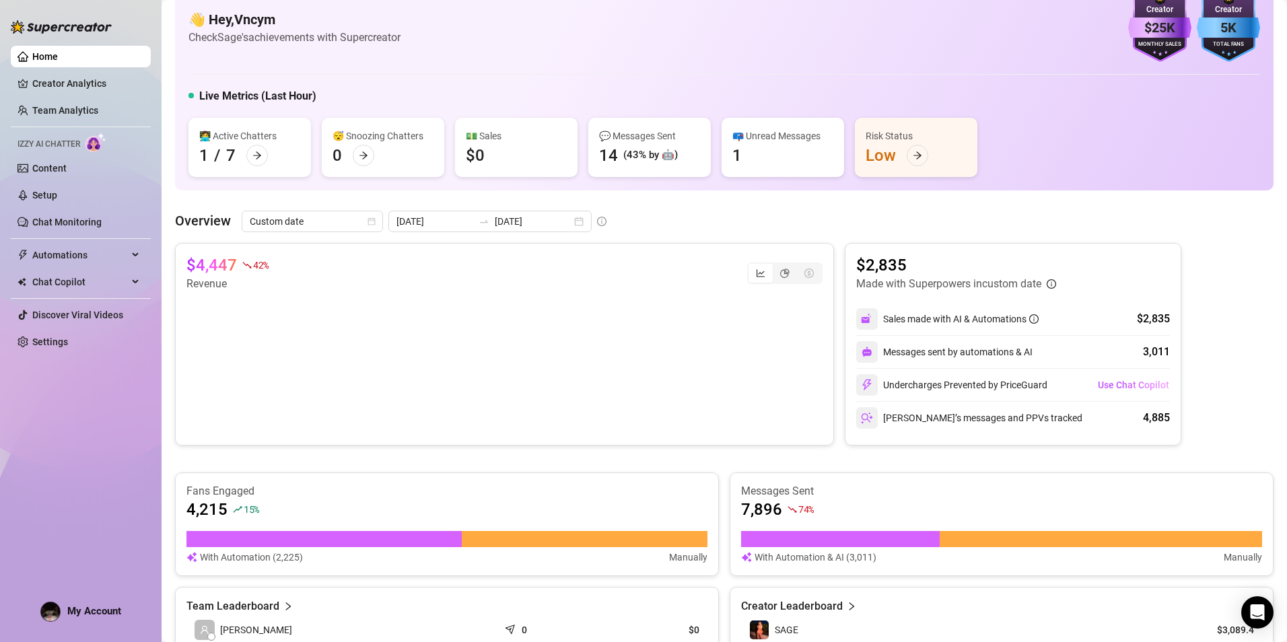
scroll to position [0, 0]
